Goal: Register for event/course

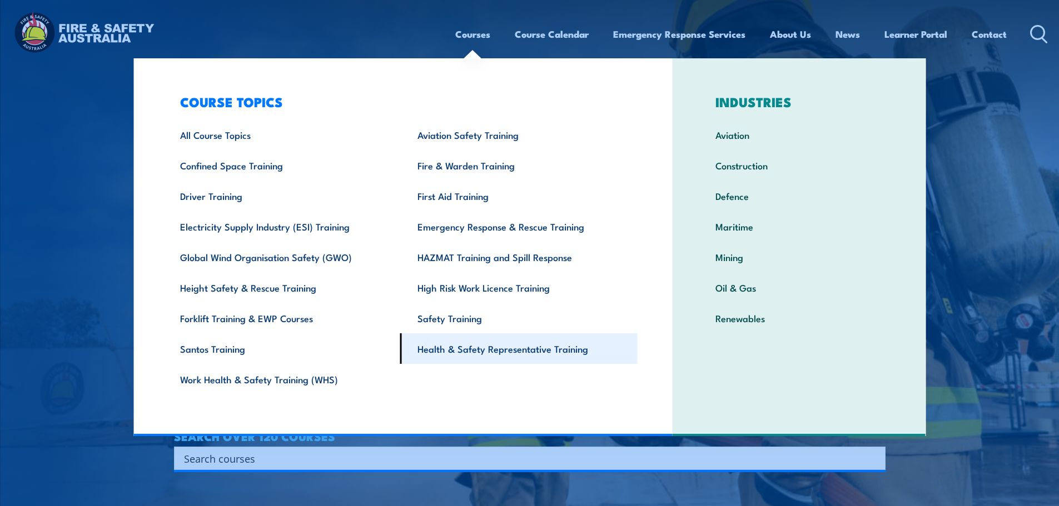
click at [400, 360] on li "Health & Safety Representative Training" at bounding box center [518, 348] width 237 height 31
click at [417, 351] on link "Health & Safety Representative Training" at bounding box center [518, 348] width 237 height 31
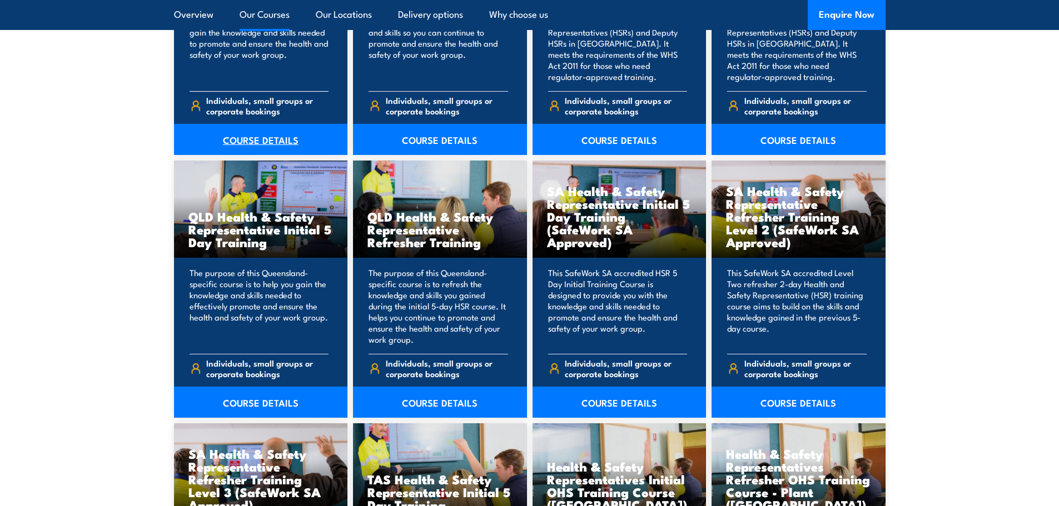
scroll to position [1222, 0]
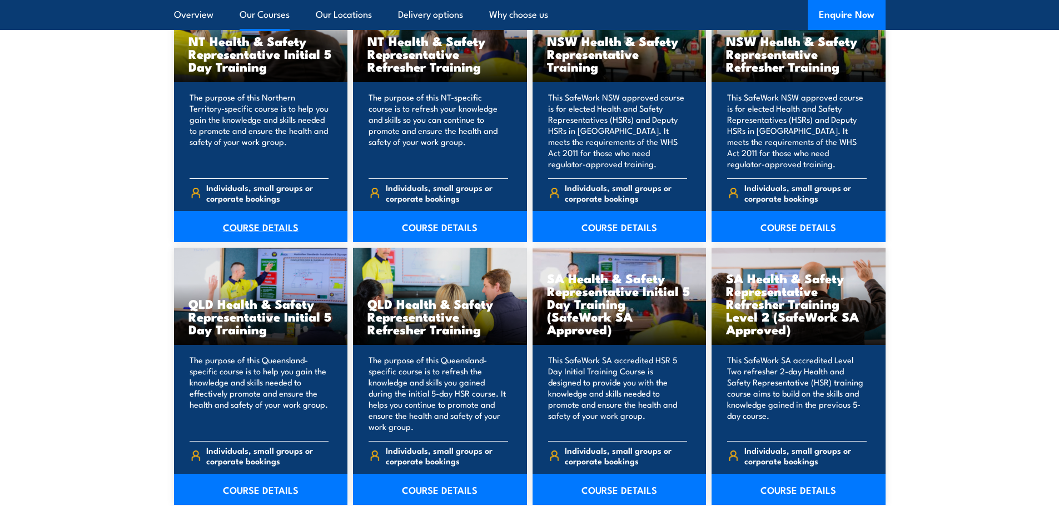
click at [254, 232] on link "COURSE DETAILS" at bounding box center [261, 226] width 174 height 31
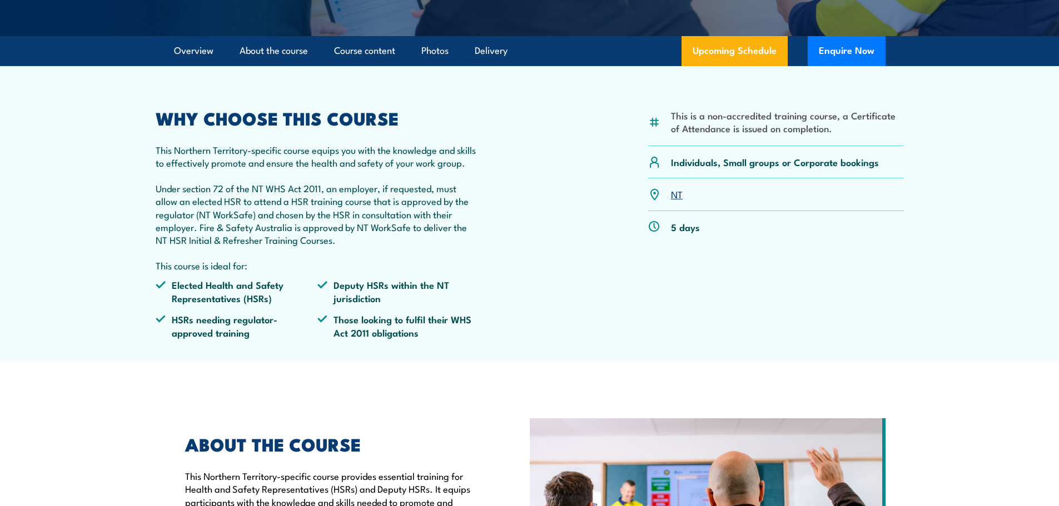
scroll to position [333, 0]
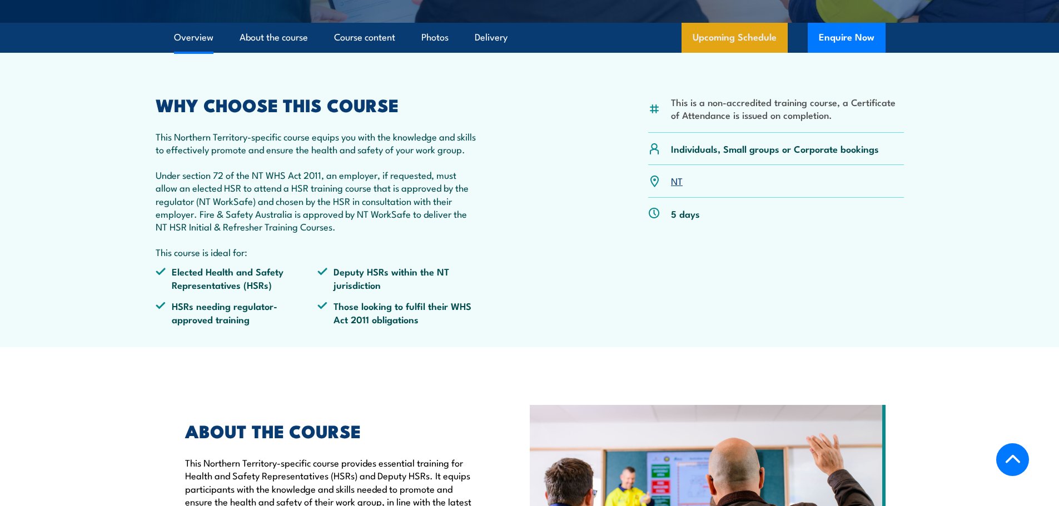
click at [710, 47] on link "Upcoming Schedule" at bounding box center [734, 38] width 106 height 30
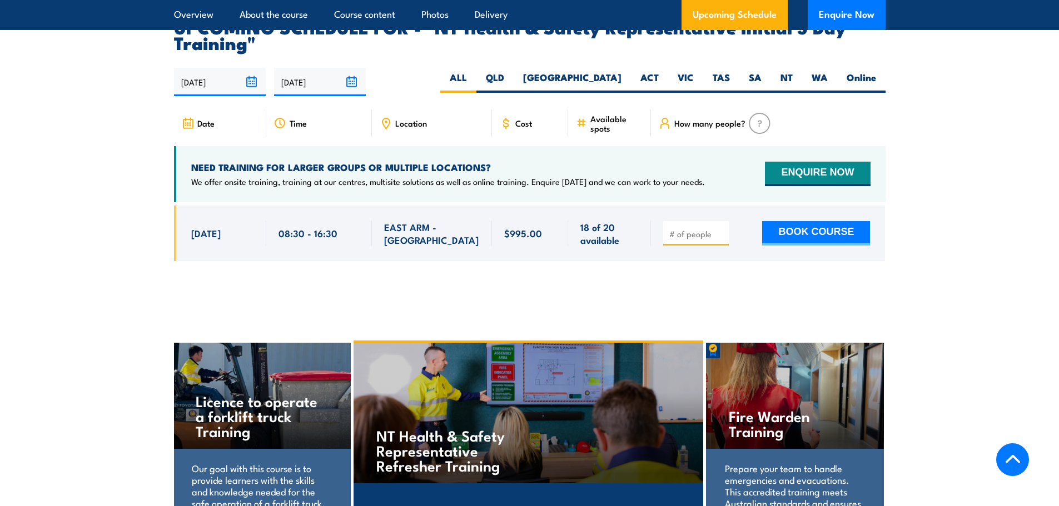
scroll to position [1735, 0]
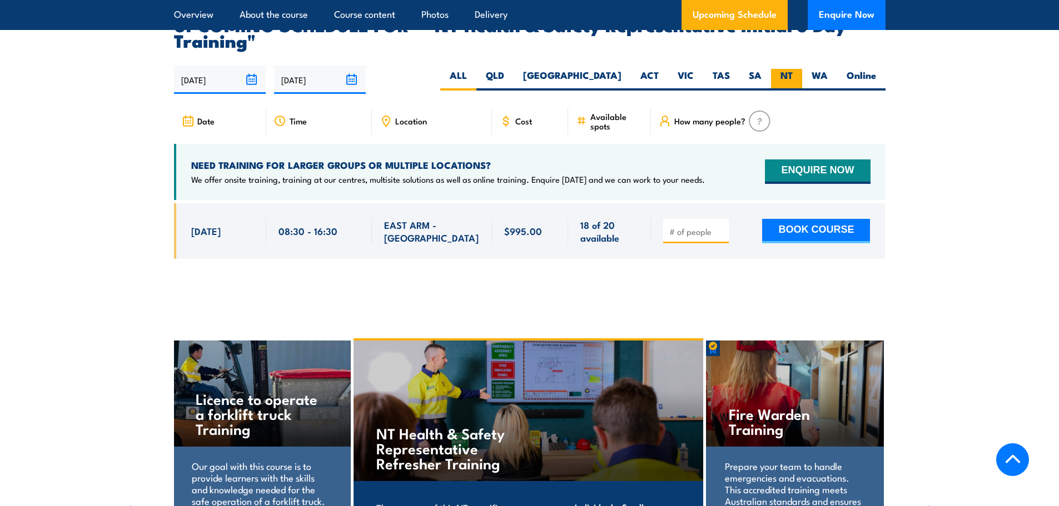
click at [795, 69] on label "NT" at bounding box center [786, 80] width 31 height 22
click at [795, 69] on input "NT" at bounding box center [795, 72] width 7 height 7
radio input "true"
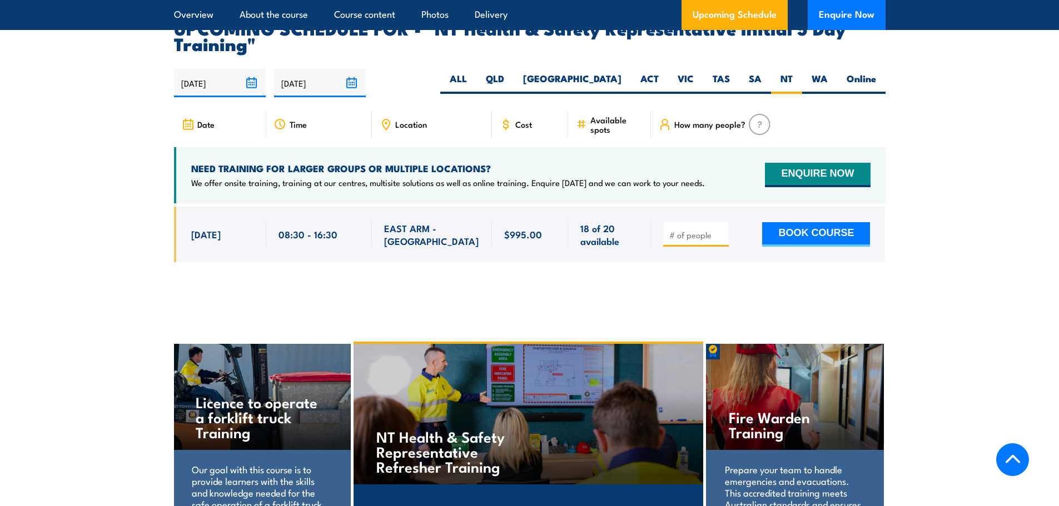
scroll to position [1735, 0]
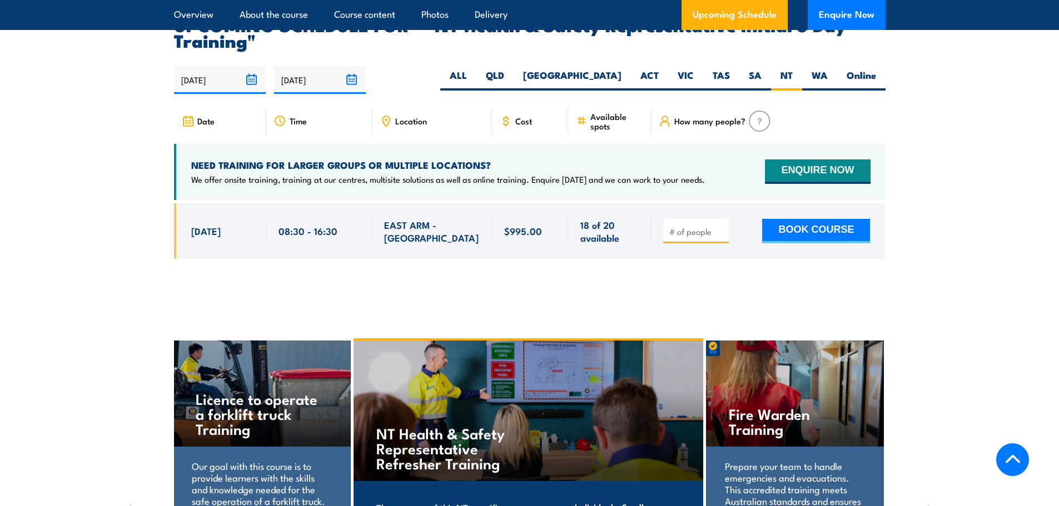
click at [312, 72] on input "22/03/2026" at bounding box center [320, 80] width 92 height 28
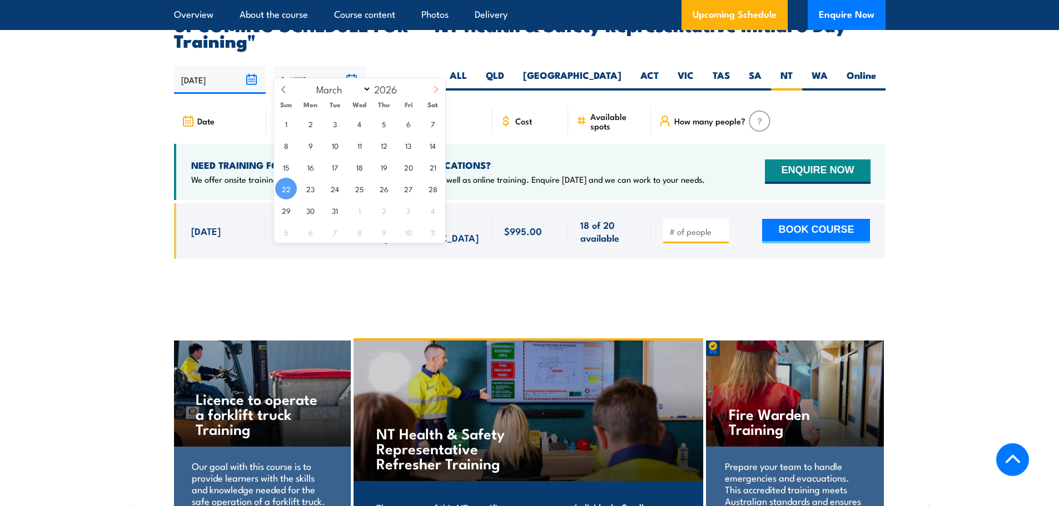
click at [432, 91] on icon at bounding box center [436, 90] width 8 height 8
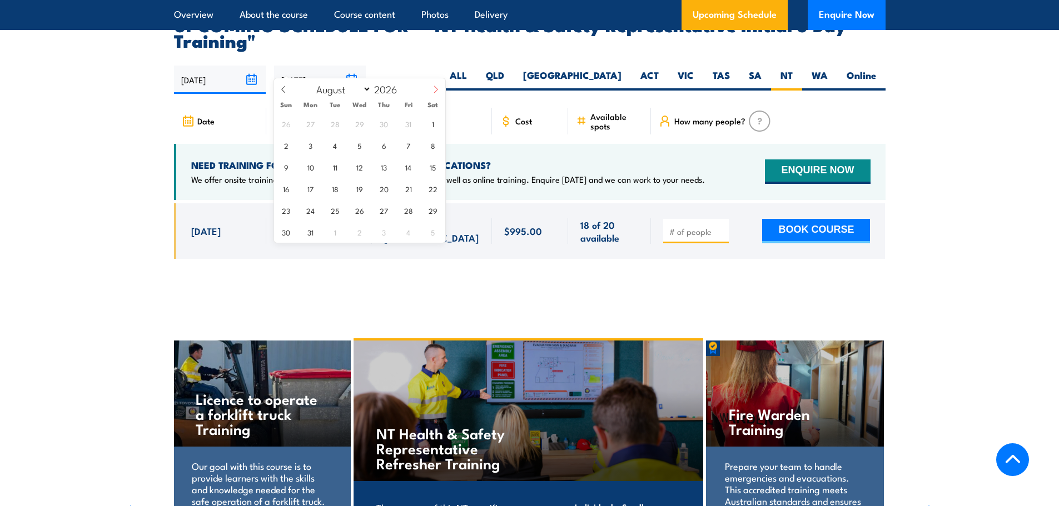
click at [432, 91] on icon at bounding box center [436, 90] width 8 height 8
select select "10"
click at [307, 214] on span "30" at bounding box center [311, 210] width 22 height 22
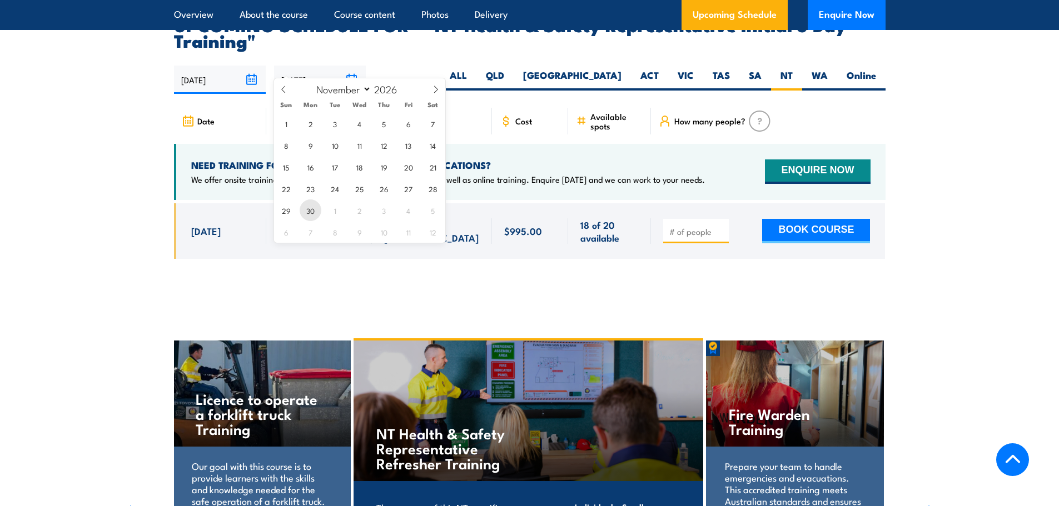
type input "[DATE]"
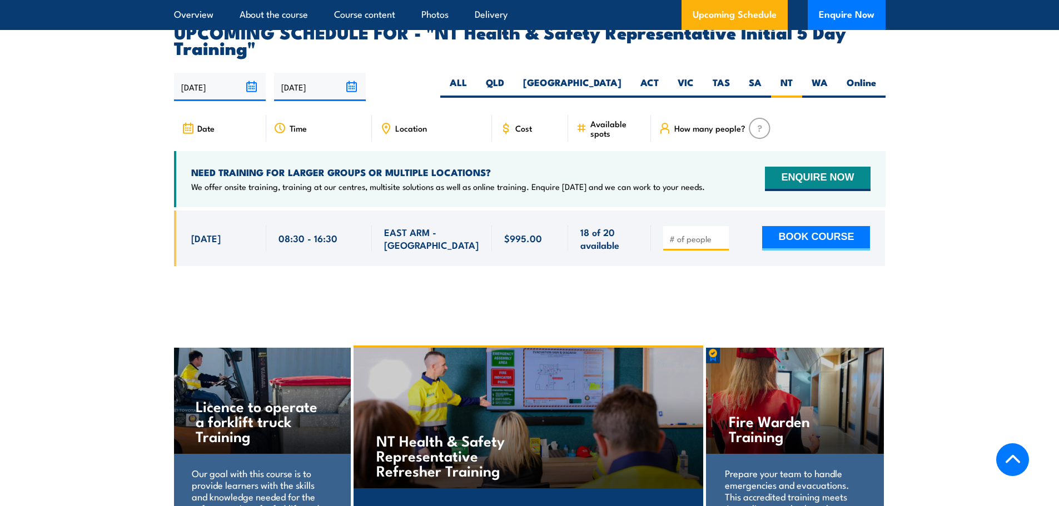
scroll to position [1735, 0]
